Goal: Information Seeking & Learning: Learn about a topic

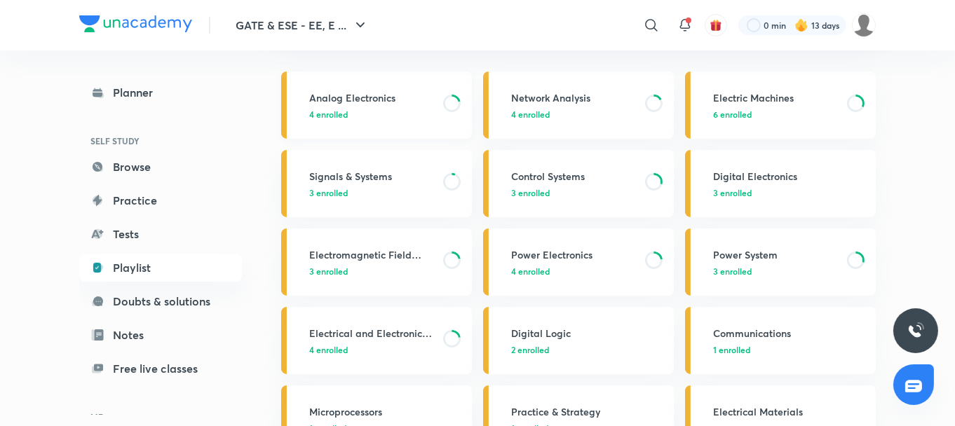
scroll to position [144, 0]
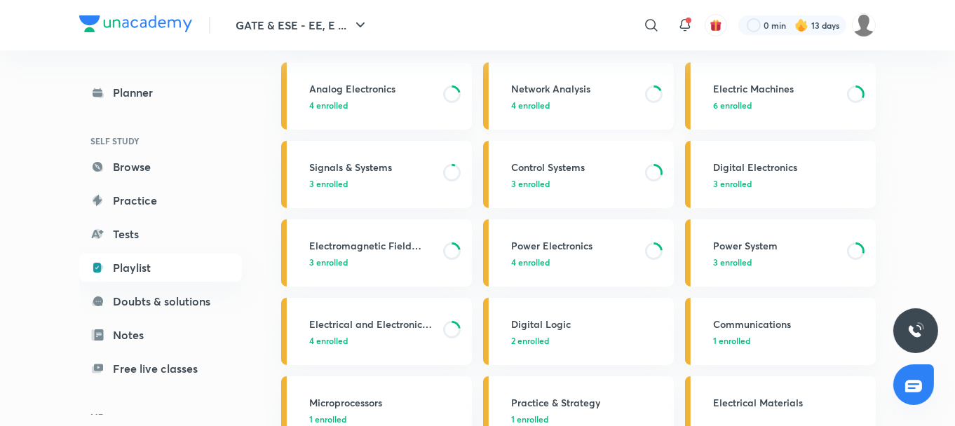
click at [543, 81] on h3 "Network Analysis" at bounding box center [574, 88] width 126 height 15
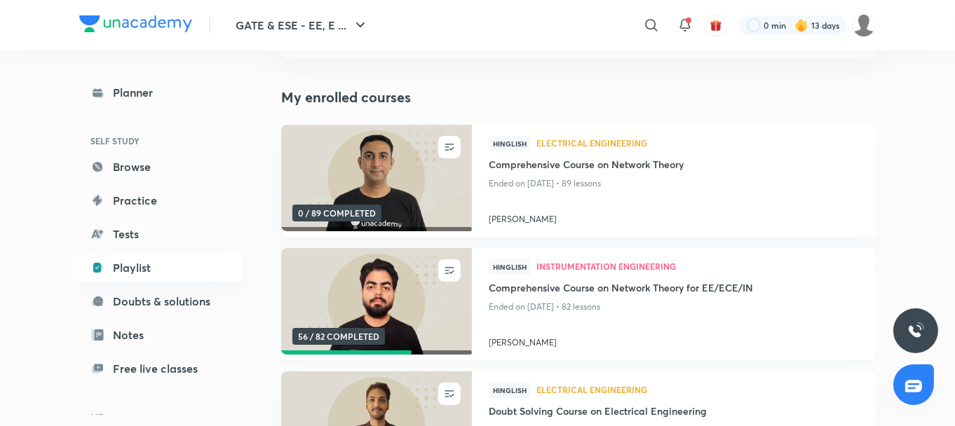
scroll to position [126, 0]
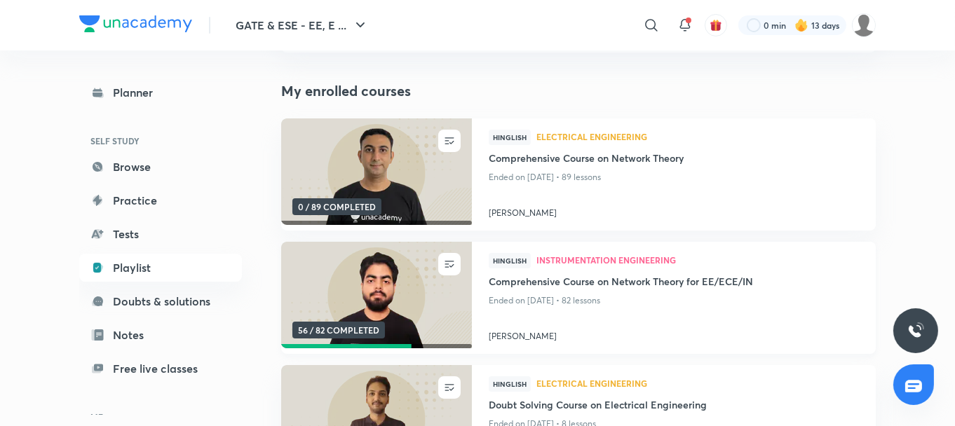
click at [410, 307] on img at bounding box center [376, 295] width 194 height 109
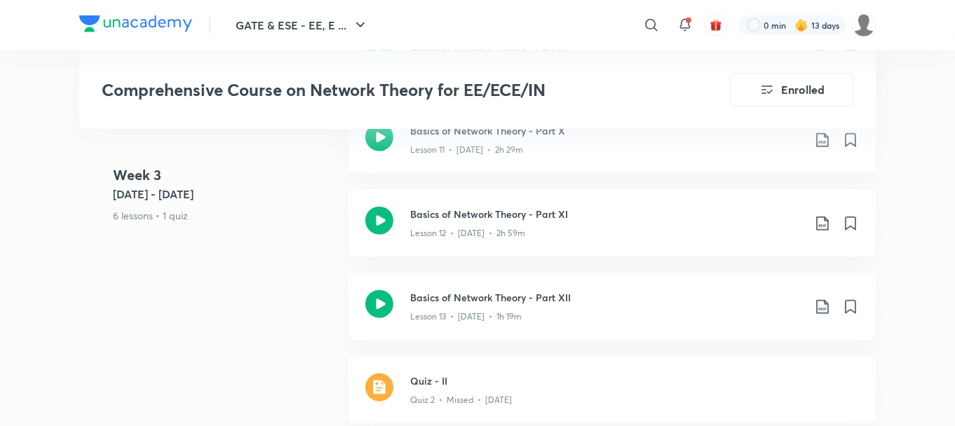
scroll to position [1946, 0]
click at [381, 215] on icon at bounding box center [379, 222] width 28 height 28
click at [374, 213] on icon at bounding box center [379, 222] width 28 height 28
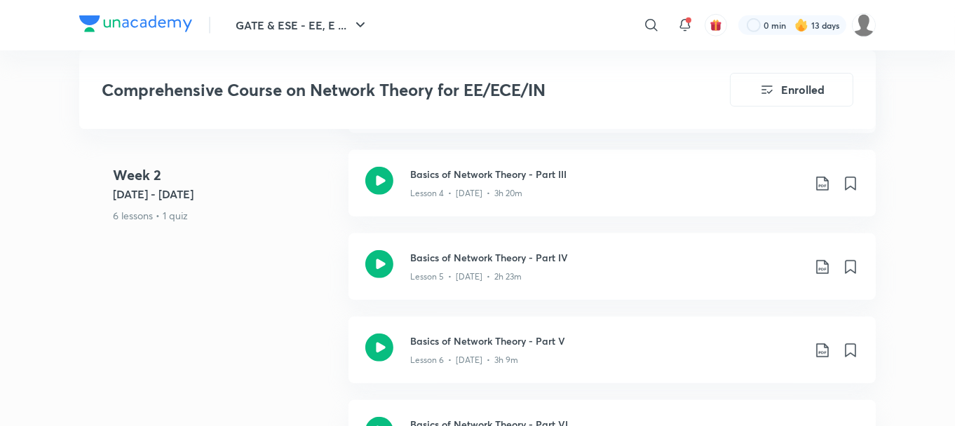
scroll to position [1189, 0]
